Goal: Check status

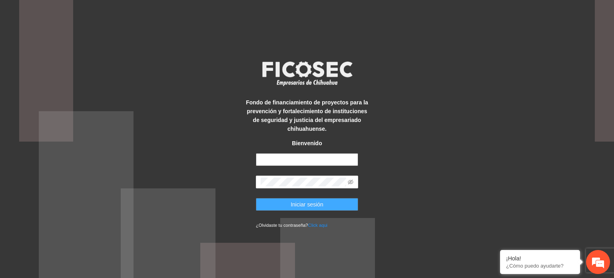
type input "**********"
click at [321, 204] on span "Iniciar sesión" at bounding box center [306, 204] width 33 height 9
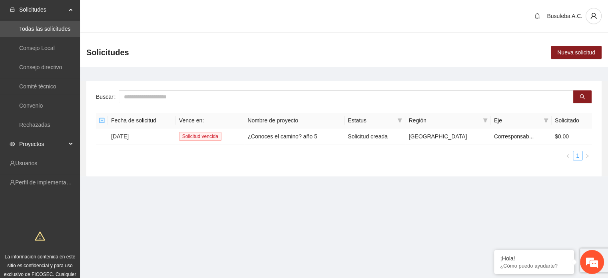
click at [49, 147] on span "Proyectos" at bounding box center [42, 144] width 47 height 16
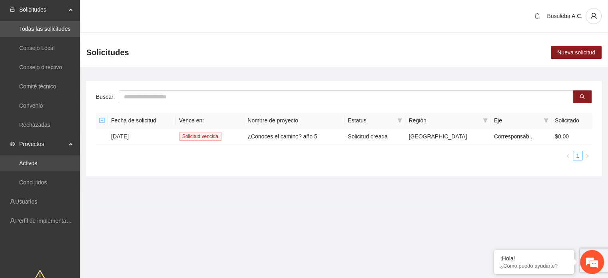
click at [37, 166] on link "Activos" at bounding box center [28, 163] width 18 height 6
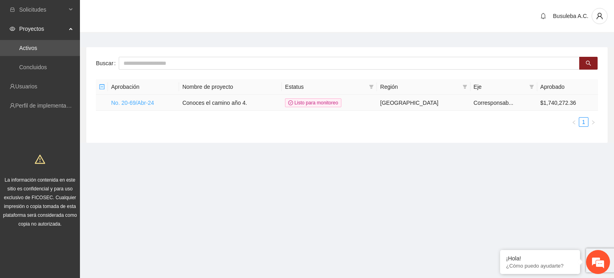
click at [133, 105] on link "No. 20-69/Abr-24" at bounding box center [132, 102] width 43 height 6
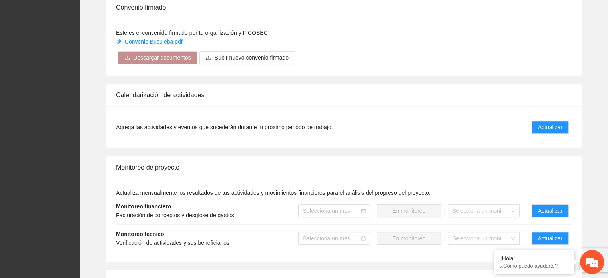
scroll to position [604, 0]
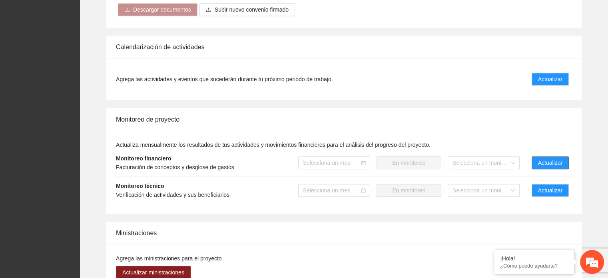
click at [556, 158] on span "Actualizar" at bounding box center [550, 162] width 24 height 9
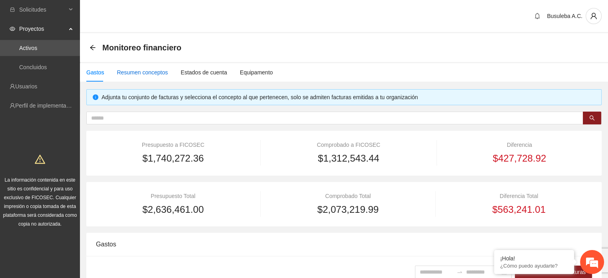
click at [145, 68] on div "Resumen conceptos" at bounding box center [142, 72] width 51 height 9
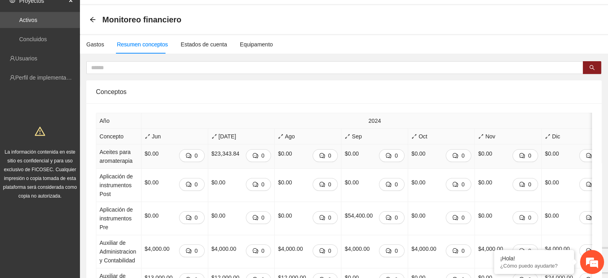
scroll to position [14, 0]
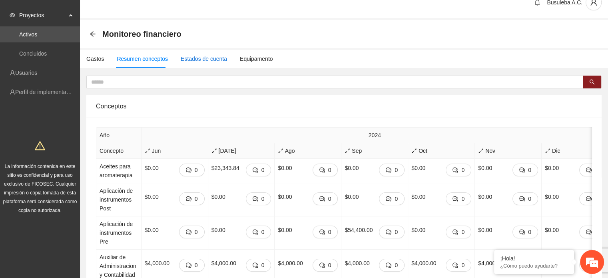
click at [198, 60] on div "Estados de cuenta" at bounding box center [204, 58] width 46 height 9
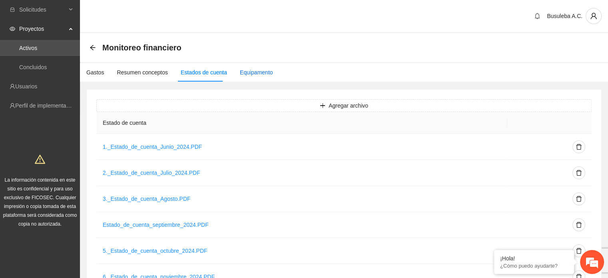
click at [247, 72] on div "Equipamento" at bounding box center [256, 72] width 33 height 9
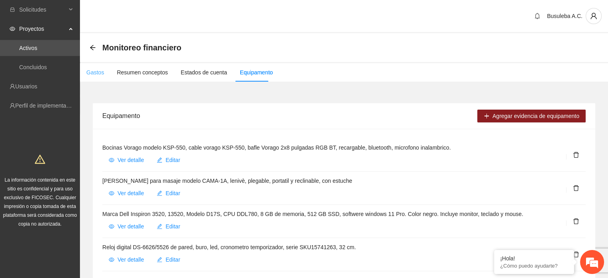
click at [99, 67] on div "Gastos" at bounding box center [95, 72] width 18 height 18
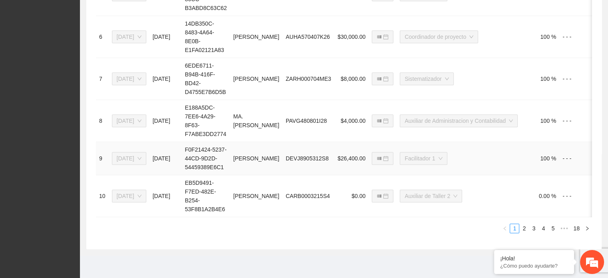
scroll to position [566, 0]
click at [524, 226] on link "2" at bounding box center [523, 228] width 9 height 9
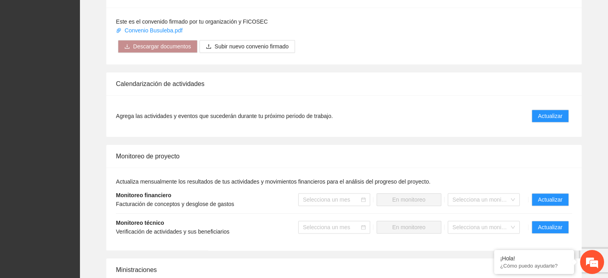
scroll to position [570, 0]
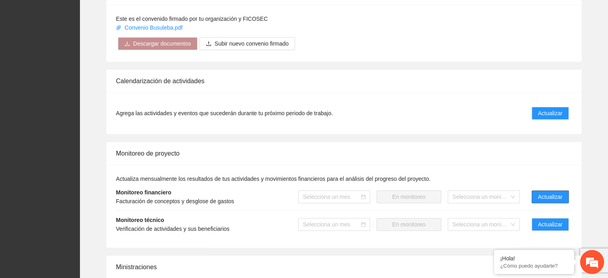
click at [548, 192] on span "Actualizar" at bounding box center [550, 196] width 24 height 9
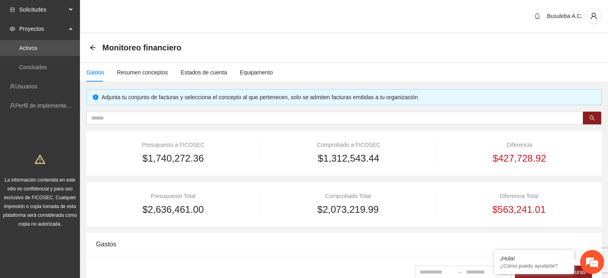
click at [52, 4] on span "Solicitudes" at bounding box center [42, 10] width 47 height 16
